Goal: Task Accomplishment & Management: Manage account settings

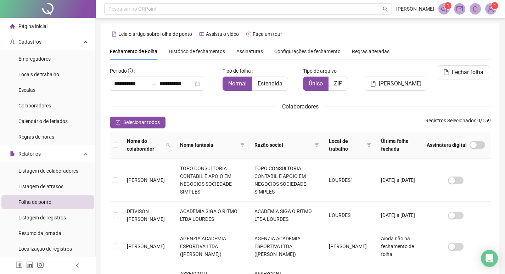
scroll to position [8, 0]
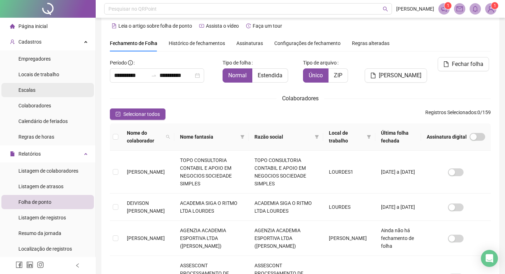
click at [31, 84] on div "Escalas" at bounding box center [26, 90] width 17 height 14
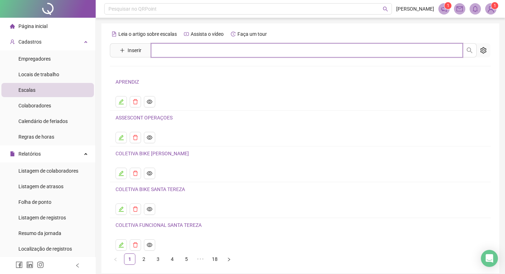
click at [172, 49] on input "text" at bounding box center [307, 50] width 312 height 14
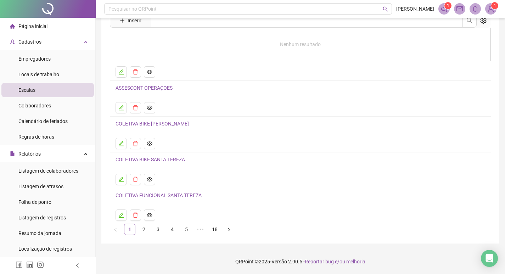
click at [184, 227] on link "5" at bounding box center [186, 229] width 11 height 11
click at [199, 225] on link "6" at bounding box center [200, 229] width 11 height 11
click at [120, 214] on icon "edit" at bounding box center [121, 215] width 6 height 6
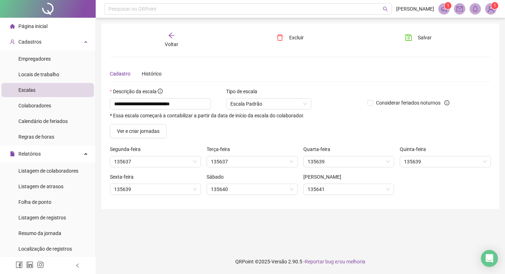
scroll to position [0, 0]
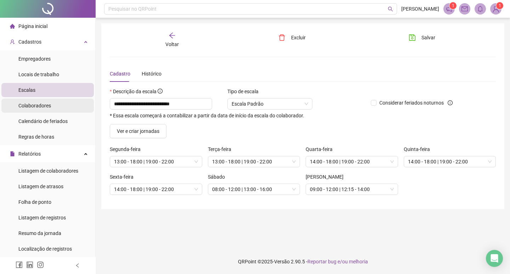
click at [51, 100] on li "Colaboradores" at bounding box center [47, 106] width 93 height 14
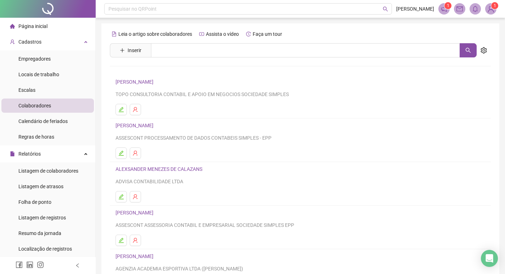
scroll to position [106, 0]
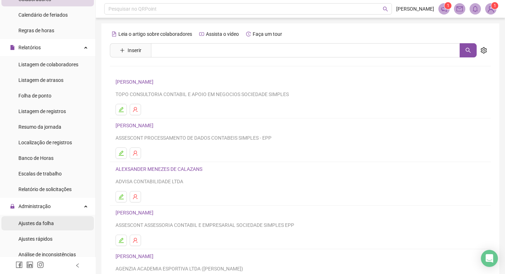
click at [42, 224] on span "Ajustes da folha" at bounding box center [35, 224] width 35 height 6
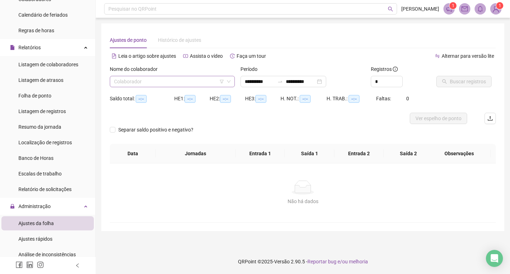
type input "**********"
click at [170, 80] on input "search" at bounding box center [169, 81] width 110 height 11
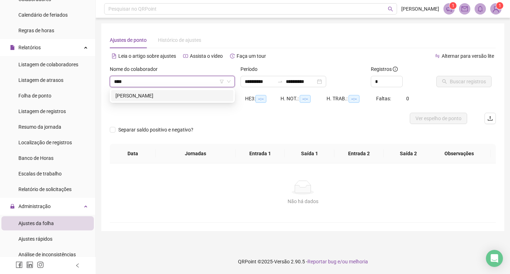
type input "*****"
click at [165, 100] on div "[PERSON_NAME]" at bounding box center [172, 95] width 122 height 11
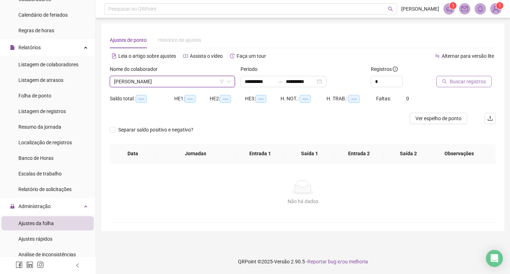
click at [447, 83] on button "Buscar registros" at bounding box center [464, 81] width 55 height 11
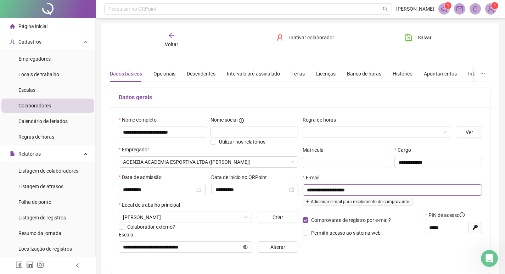
click at [360, 190] on input "**********" at bounding box center [392, 190] width 170 height 8
click at [302, 38] on span "Inativar colaborador" at bounding box center [311, 38] width 45 height 8
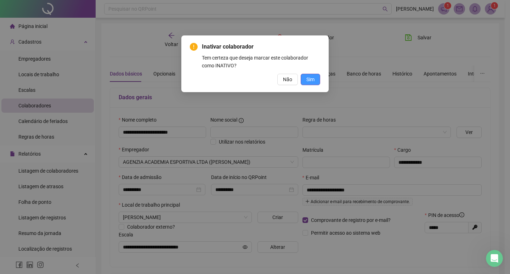
click at [309, 80] on span "Sim" at bounding box center [311, 80] width 8 height 8
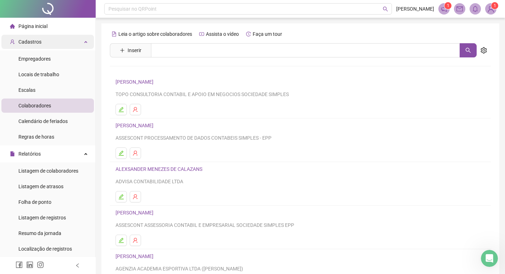
click at [35, 41] on span "Cadastros" at bounding box center [29, 42] width 23 height 6
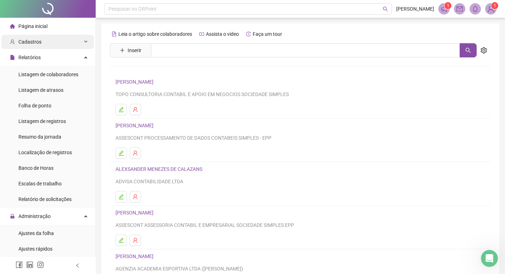
click at [43, 44] on div "Cadastros" at bounding box center [47, 42] width 93 height 14
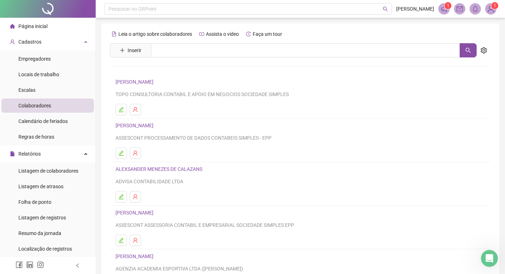
click at [45, 24] on span "Página inicial" at bounding box center [32, 26] width 29 height 6
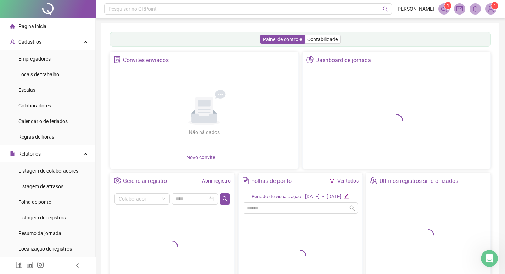
click at [204, 158] on span "Novo convite" at bounding box center [203, 158] width 35 height 6
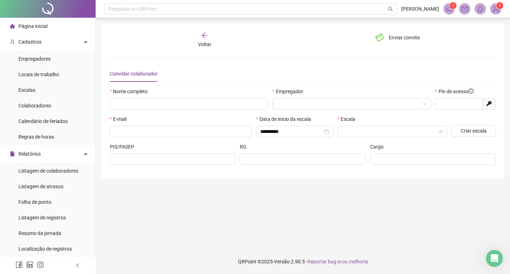
type input "*****"
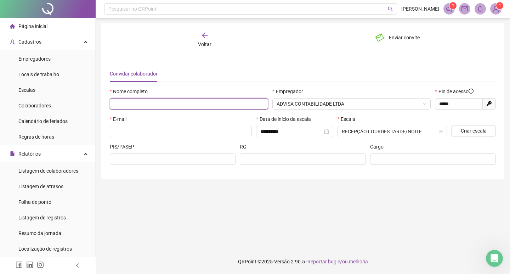
click at [190, 104] on input "text" at bounding box center [189, 103] width 158 height 11
click at [401, 100] on span "ADVISA CONTABILIDADE LTDA" at bounding box center [352, 104] width 150 height 11
type input "**********"
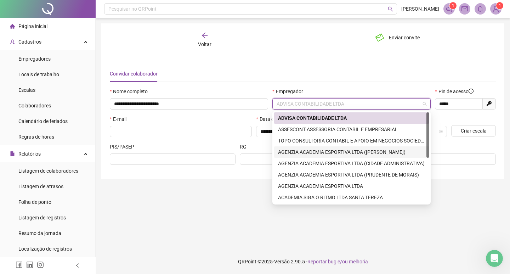
click at [391, 151] on div "AGENZIA ACADEMIA ESPORTIVA LTDA ([PERSON_NAME])" at bounding box center [351, 152] width 147 height 8
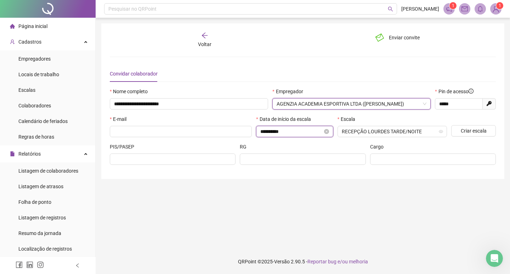
click at [299, 130] on input "**********" at bounding box center [292, 132] width 62 height 8
click at [307, 130] on input "**********" at bounding box center [292, 132] width 62 height 8
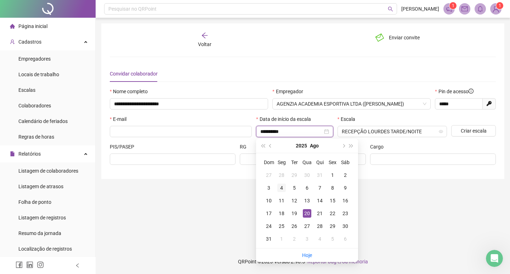
type input "**********"
click at [280, 189] on div "4" at bounding box center [282, 188] width 9 height 9
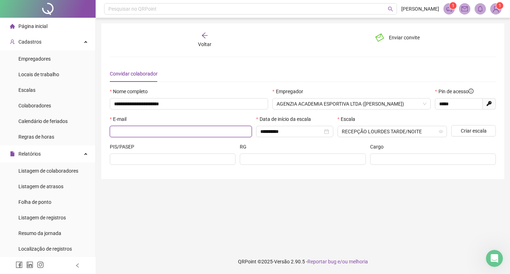
click at [155, 131] on input "text" at bounding box center [180, 132] width 132 height 8
paste input "**********"
type input "**********"
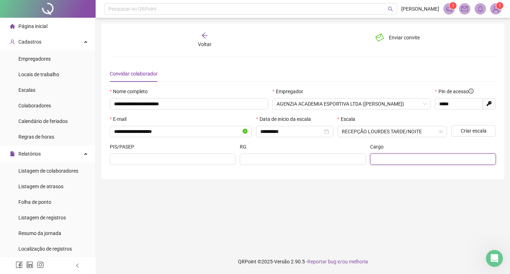
click at [402, 155] on input "text" at bounding box center [433, 159] width 116 height 8
type input "**********"
click at [406, 37] on span "Enviar convite" at bounding box center [404, 38] width 31 height 8
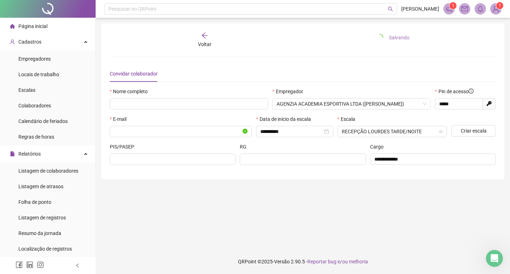
type input "*****"
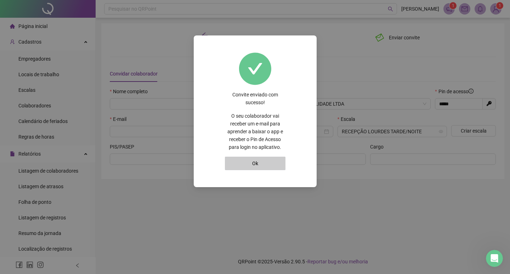
click at [260, 163] on button "Ok" at bounding box center [255, 163] width 61 height 13
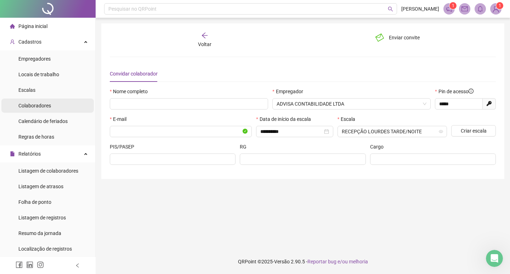
click at [40, 106] on span "Colaboradores" at bounding box center [34, 106] width 33 height 6
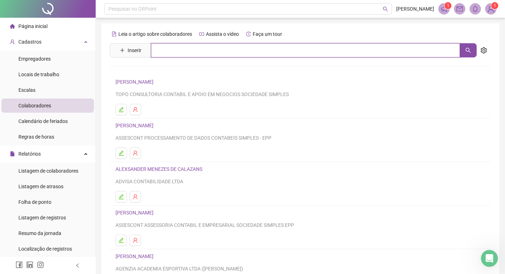
click at [170, 53] on input "text" at bounding box center [305, 50] width 309 height 14
type input "*****"
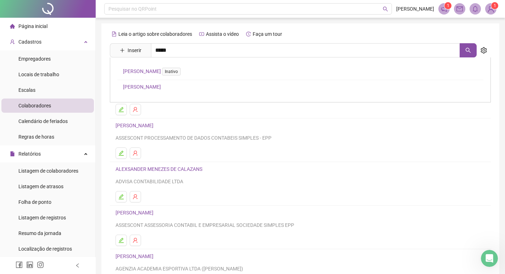
click at [161, 84] on link "[PERSON_NAME]" at bounding box center [142, 87] width 38 height 6
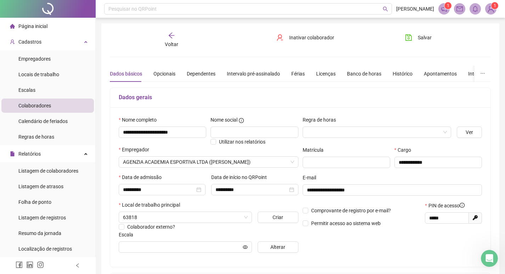
scroll to position [71, 0]
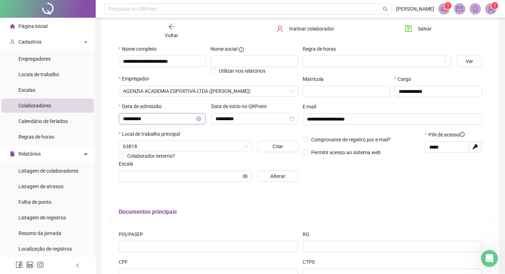
click at [197, 115] on div "**********" at bounding box center [162, 119] width 78 height 8
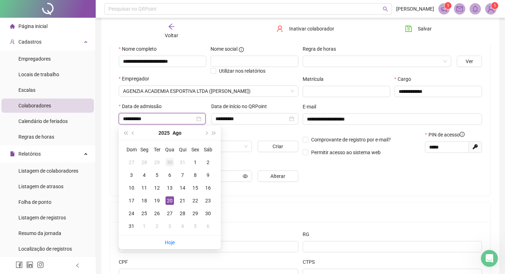
type input "**********"
click at [144, 177] on div "4" at bounding box center [144, 175] width 9 height 9
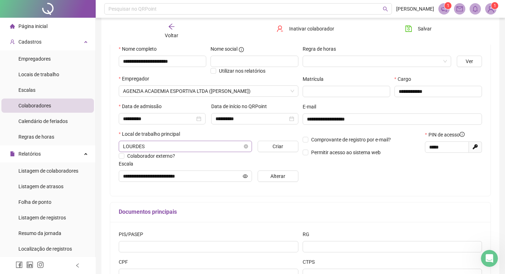
click at [221, 149] on span "LOURDES" at bounding box center [185, 146] width 125 height 11
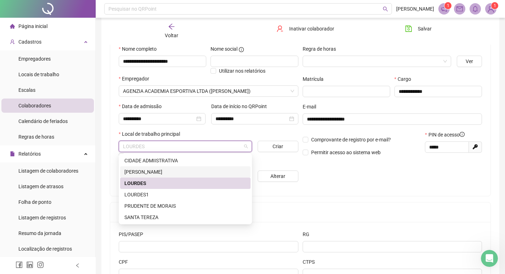
click at [160, 172] on div "[PERSON_NAME]" at bounding box center [185, 172] width 122 height 8
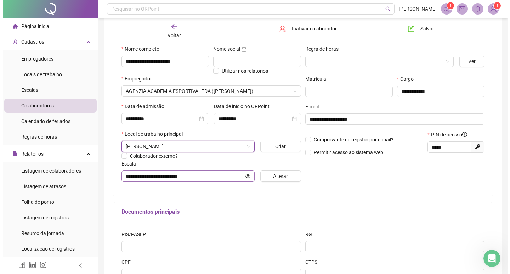
scroll to position [130, 0]
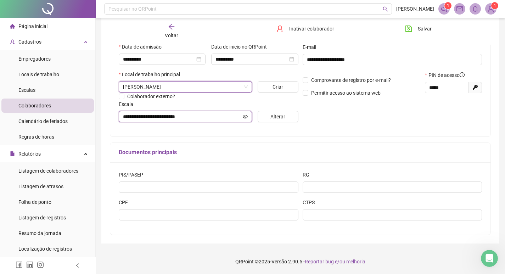
click at [247, 116] on icon "eye" at bounding box center [245, 116] width 5 height 5
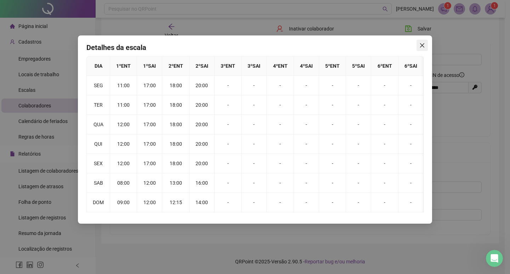
click at [417, 40] on button "Close" at bounding box center [422, 45] width 11 height 11
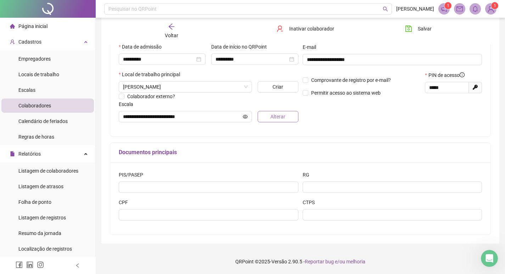
click at [277, 118] on span "Alterar" at bounding box center [277, 117] width 15 height 8
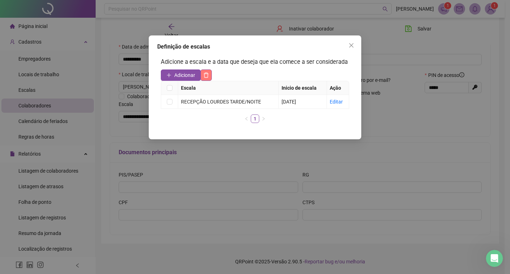
click at [207, 73] on icon "delete" at bounding box center [206, 75] width 5 height 5
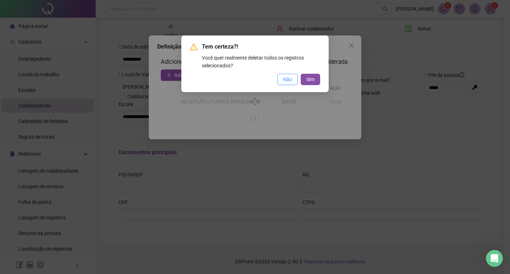
click at [287, 78] on span "Não" at bounding box center [287, 80] width 9 height 8
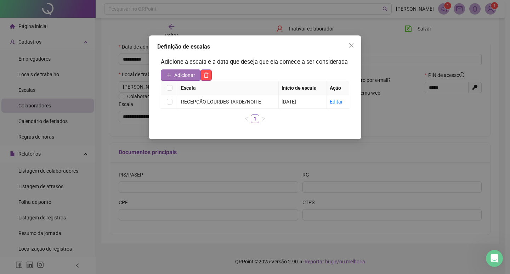
click at [177, 73] on span "Adicionar" at bounding box center [184, 75] width 21 height 8
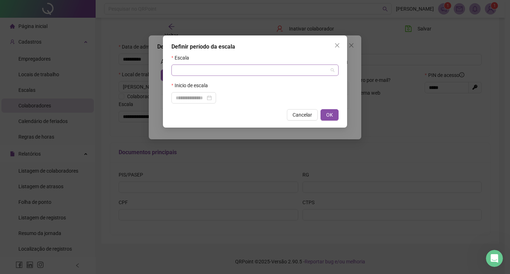
click at [206, 72] on input "search" at bounding box center [252, 70] width 152 height 11
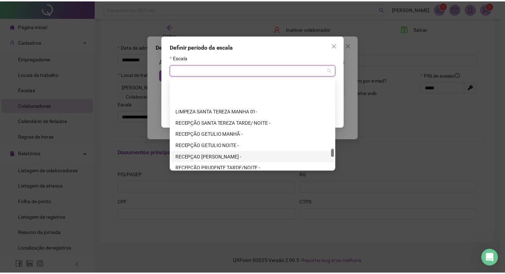
scroll to position [780, 0]
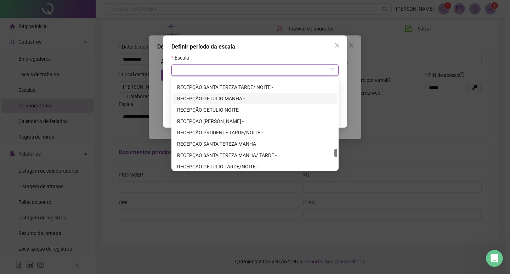
click at [225, 108] on div "RECEPÇÃO GETULIO NOITE -" at bounding box center [255, 110] width 156 height 8
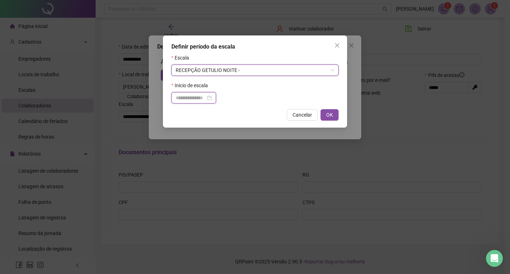
click at [206, 96] on input at bounding box center [191, 98] width 30 height 8
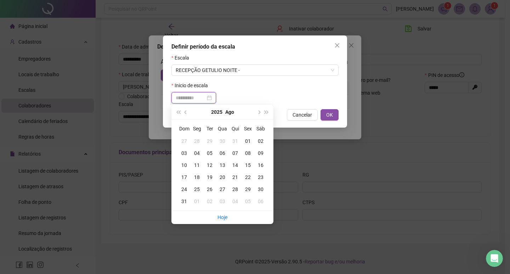
type input "**********"
click at [200, 151] on div "04" at bounding box center [197, 153] width 13 height 8
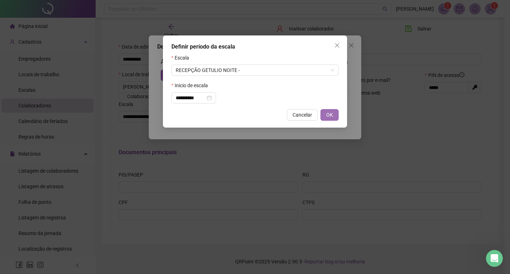
click at [336, 113] on button "OK" at bounding box center [330, 114] width 18 height 11
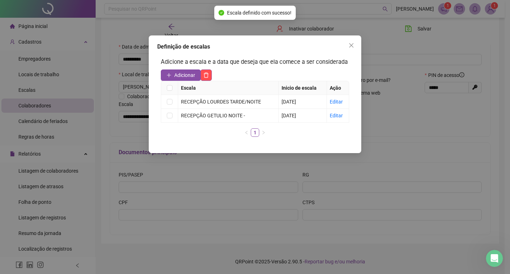
click at [353, 45] on icon "close" at bounding box center [352, 45] width 4 height 4
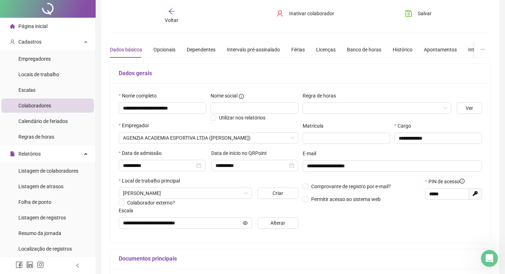
scroll to position [0, 0]
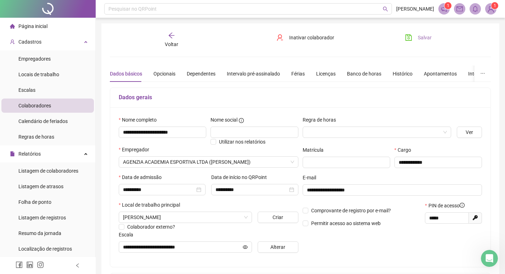
click at [420, 37] on span "Salvar" at bounding box center [425, 38] width 14 height 8
click at [413, 35] on button "Salvar" at bounding box center [418, 37] width 37 height 11
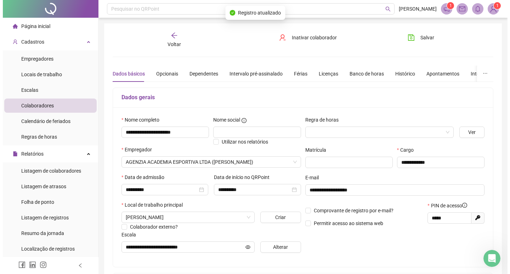
scroll to position [130, 0]
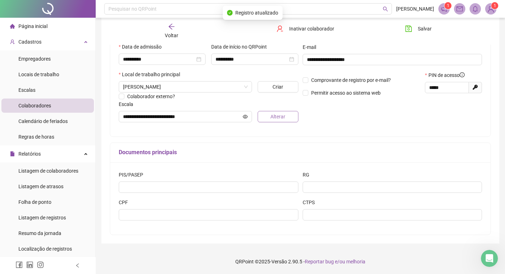
click at [280, 117] on span "Alterar" at bounding box center [277, 117] width 15 height 8
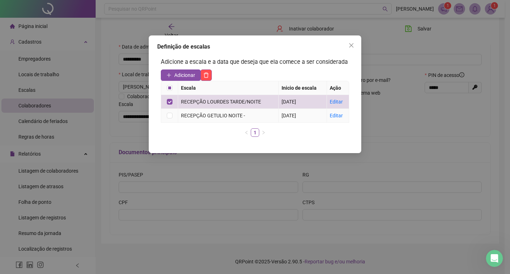
click at [184, 113] on div "RECEPÇÃO GETULIO NOITE -" at bounding box center [228, 116] width 95 height 8
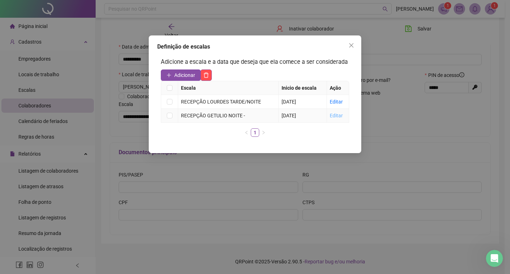
click at [335, 116] on link "Editar" at bounding box center [336, 116] width 13 height 6
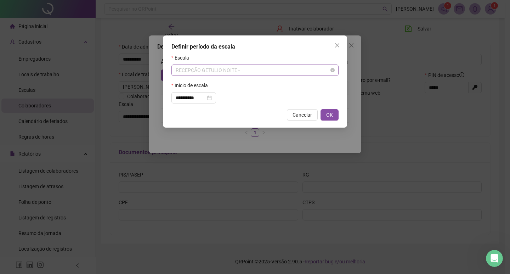
click at [269, 67] on span "RECEPÇÃO GETULIO NOITE -" at bounding box center [255, 70] width 159 height 11
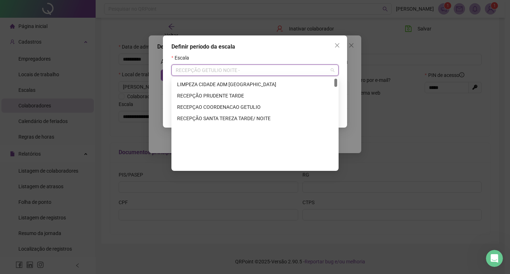
scroll to position [0, 0]
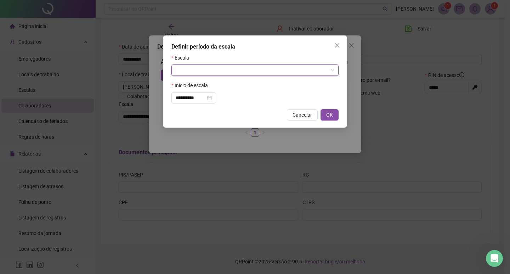
click at [206, 68] on input "search" at bounding box center [252, 70] width 152 height 11
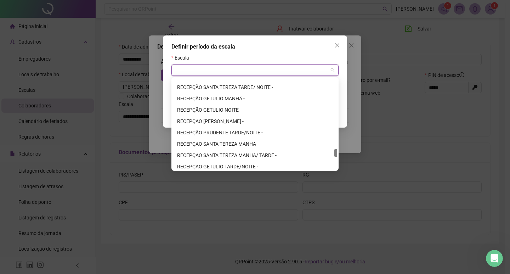
scroll to position [815, 0]
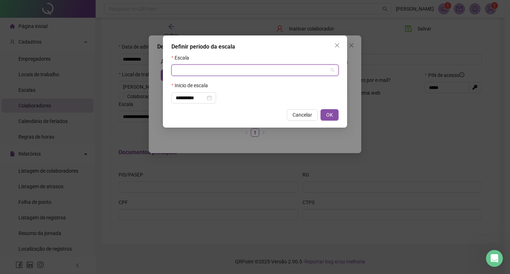
click at [217, 69] on input "search" at bounding box center [252, 70] width 152 height 11
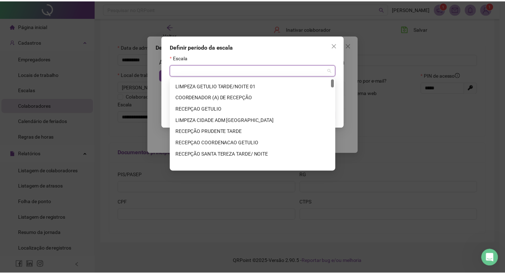
scroll to position [0, 0]
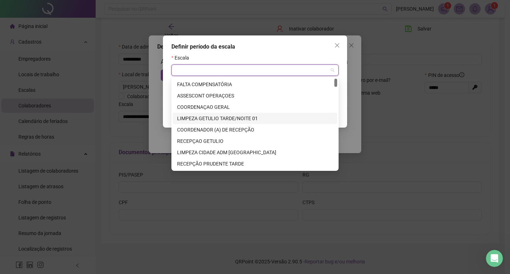
click at [235, 117] on div "LIMPEZA GETULIO TARDE/NOITE 01" at bounding box center [255, 119] width 156 height 8
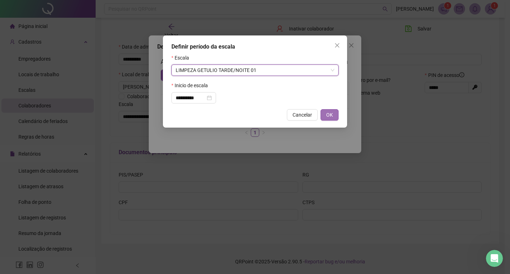
click at [329, 115] on span "OK" at bounding box center [330, 115] width 7 height 8
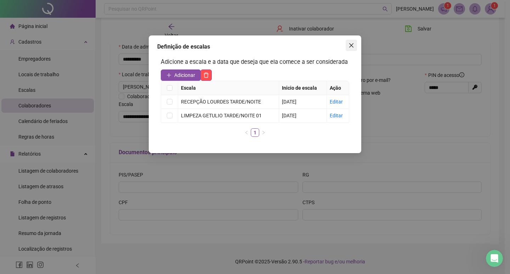
click at [350, 44] on icon "close" at bounding box center [352, 46] width 6 height 6
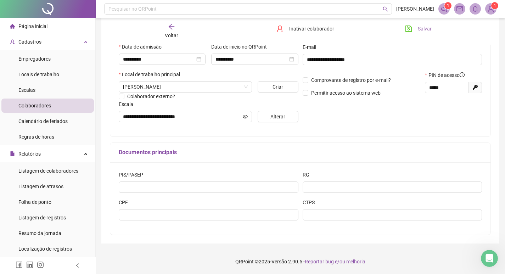
click at [419, 26] on span "Salvar" at bounding box center [425, 29] width 14 height 8
click at [276, 119] on span "Alterar" at bounding box center [277, 117] width 15 height 8
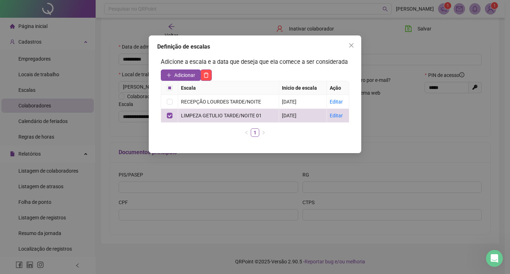
click at [351, 46] on icon "close" at bounding box center [352, 45] width 4 height 4
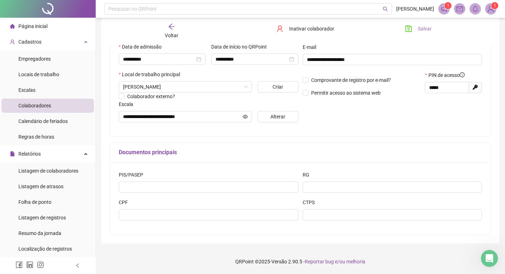
click at [426, 27] on span "Salvar" at bounding box center [425, 29] width 14 height 8
click at [245, 114] on icon "eye" at bounding box center [245, 116] width 5 height 5
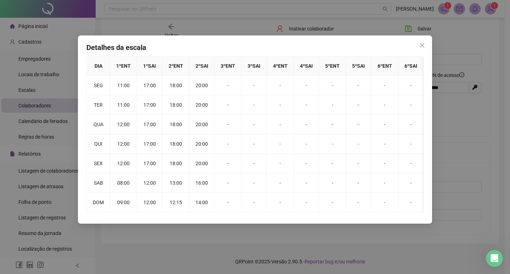
click at [426, 43] on span "Close" at bounding box center [422, 46] width 11 height 6
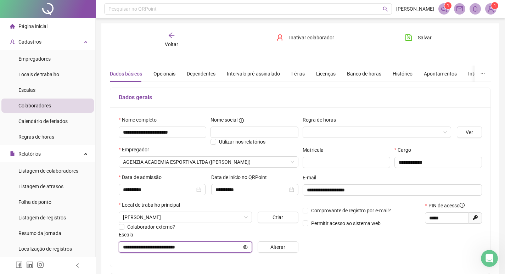
scroll to position [130, 0]
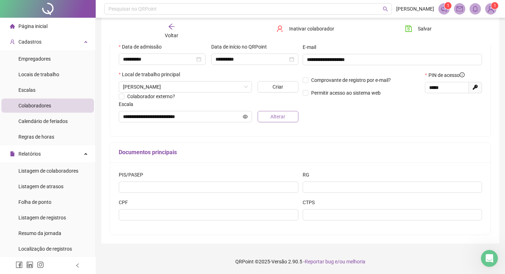
click at [289, 111] on button "Alterar" at bounding box center [278, 116] width 41 height 11
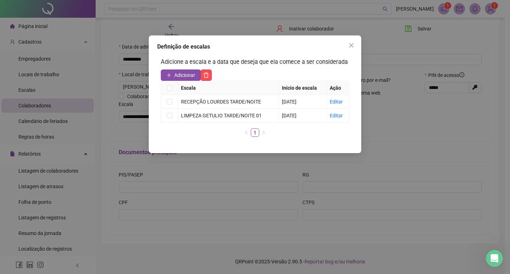
click at [352, 45] on icon "close" at bounding box center [352, 46] width 6 height 6
